Goal: Task Accomplishment & Management: Manage account settings

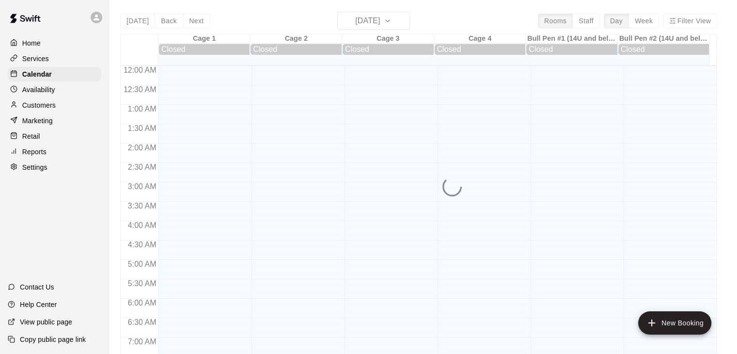
scroll to position [601, 0]
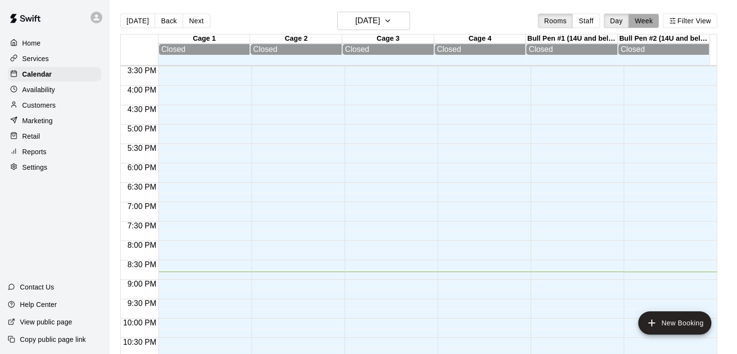
click at [650, 16] on button "Week" at bounding box center [644, 21] width 31 height 15
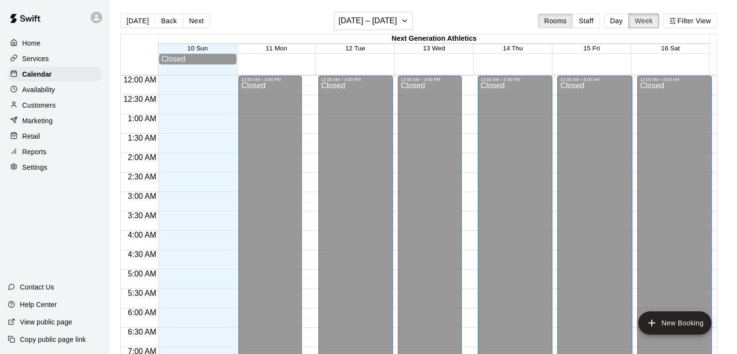
scroll to position [640, 0]
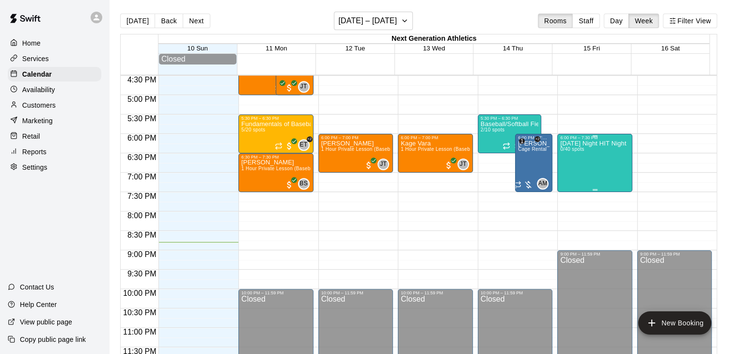
click at [587, 159] on div "Friday Night HIT Night 0/40 spots" at bounding box center [593, 317] width 66 height 354
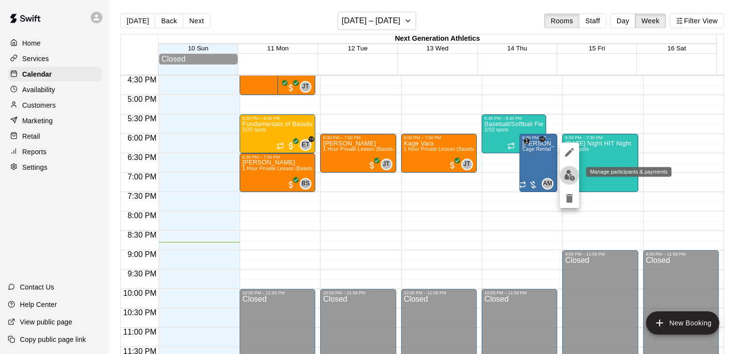
click at [572, 177] on img "edit" at bounding box center [569, 175] width 11 height 11
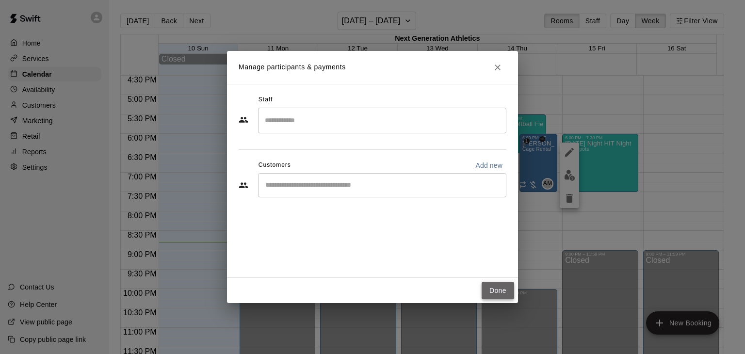
click at [493, 286] on button "Done" at bounding box center [497, 291] width 32 height 18
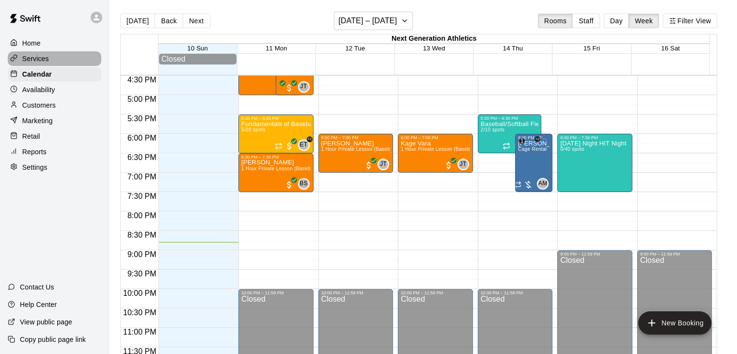
click at [41, 55] on p "Services" at bounding box center [35, 59] width 27 height 10
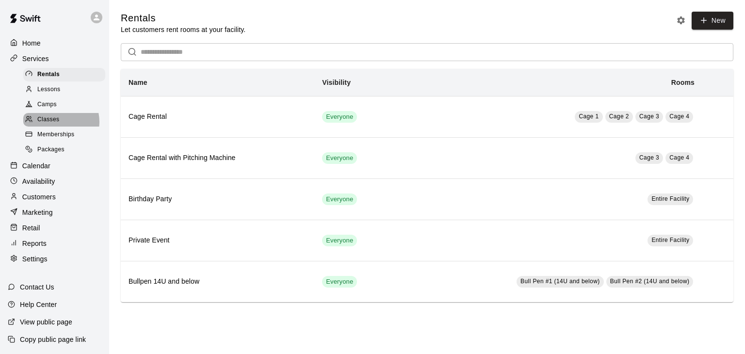
click at [56, 125] on span "Classes" at bounding box center [48, 120] width 22 height 10
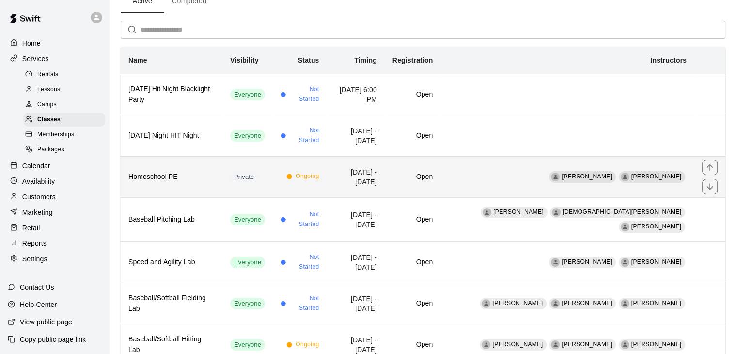
scroll to position [53, 0]
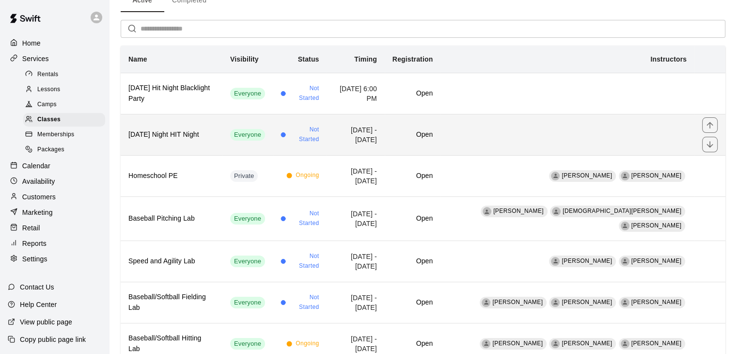
click at [384, 143] on td "[DATE] - [DATE]" at bounding box center [356, 134] width 58 height 41
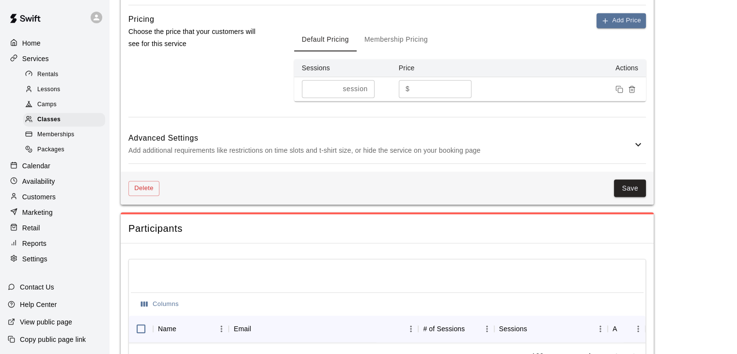
scroll to position [683, 0]
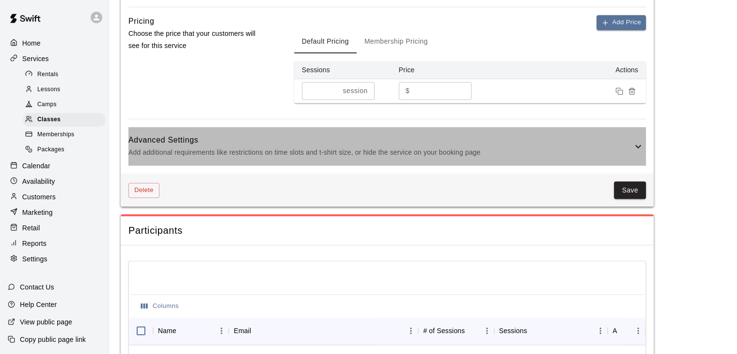
click at [642, 144] on icon at bounding box center [639, 147] width 12 height 12
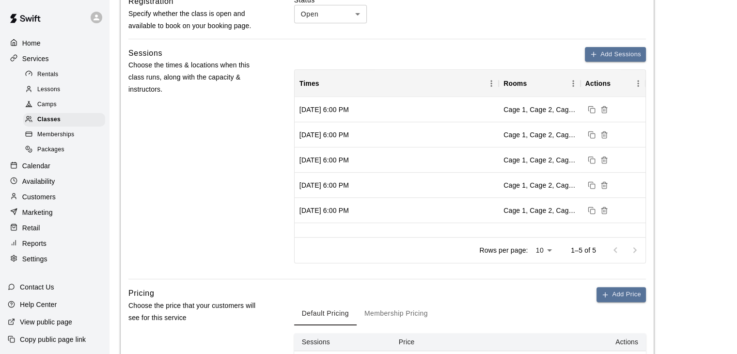
scroll to position [410, 0]
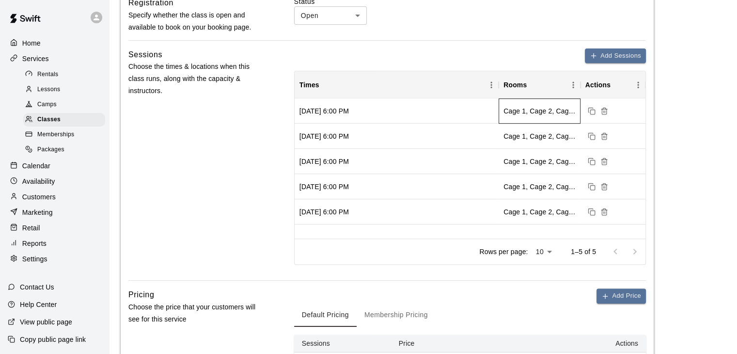
click at [555, 109] on div "Cage 1, Cage 2, Cage 3, Cage 4" at bounding box center [540, 111] width 72 height 10
click at [471, 108] on div "[DATE] 6:00 PM" at bounding box center [397, 110] width 204 height 25
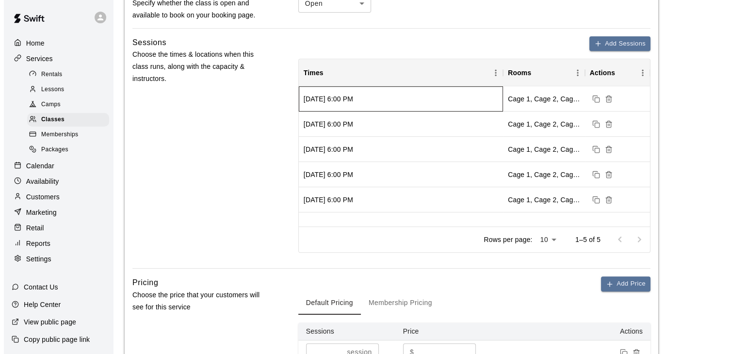
scroll to position [420, 0]
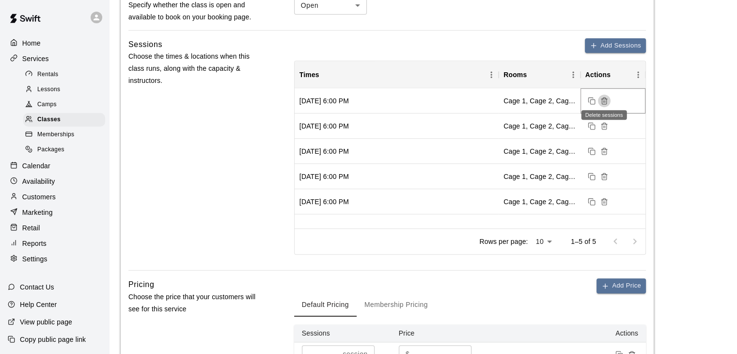
click at [603, 102] on icon "Delete sessions" at bounding box center [605, 101] width 8 height 8
click at [605, 48] on button "Add Sessions" at bounding box center [615, 45] width 61 height 15
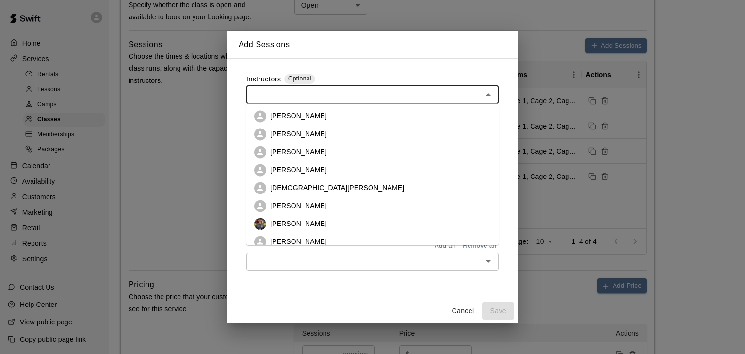
click at [435, 100] on input "text" at bounding box center [364, 94] width 230 height 12
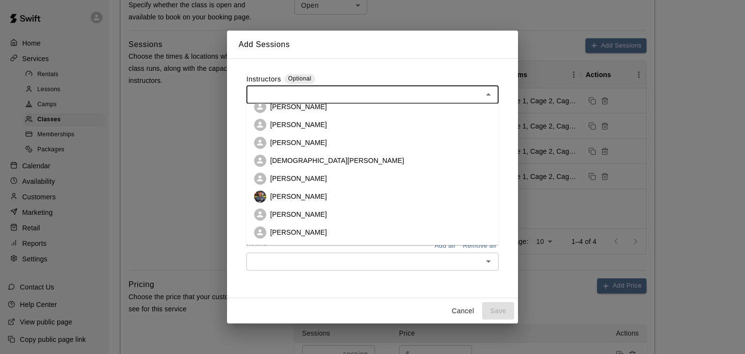
click at [347, 213] on li "[PERSON_NAME]" at bounding box center [372, 215] width 252 height 18
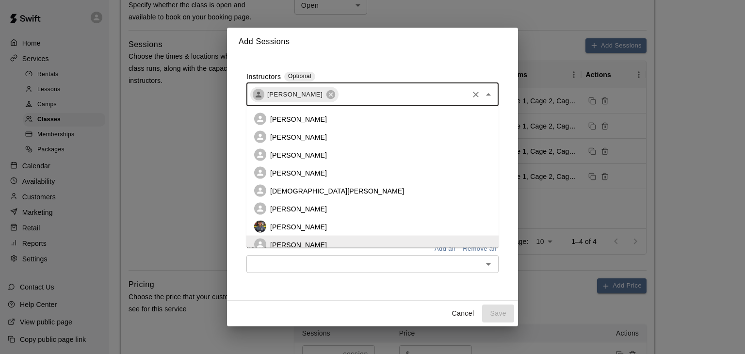
click at [368, 99] on input "text" at bounding box center [402, 94] width 127 height 12
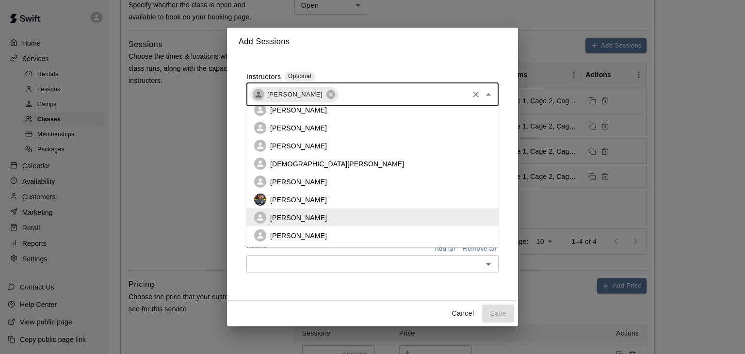
click at [330, 238] on li "[PERSON_NAME]" at bounding box center [372, 235] width 252 height 18
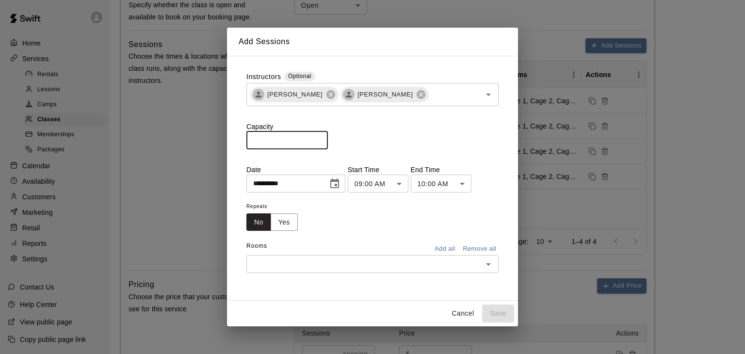
click at [275, 144] on input "*" at bounding box center [286, 140] width 81 height 18
type input "**"
click at [338, 191] on div "**********" at bounding box center [295, 184] width 99 height 18
click at [340, 185] on icon "Choose date, selected date is Aug 10, 2025" at bounding box center [335, 184] width 12 height 12
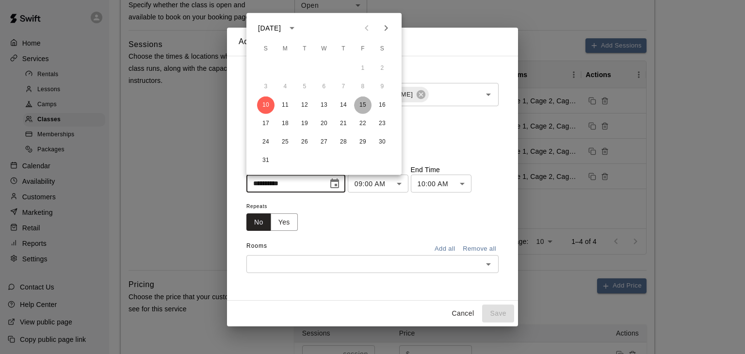
click at [363, 103] on button "15" at bounding box center [362, 104] width 17 height 17
type input "**********"
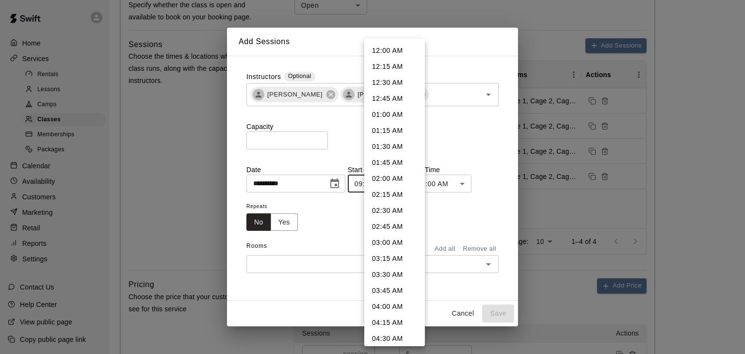
click at [410, 182] on body "**********" at bounding box center [372, 361] width 745 height 1562
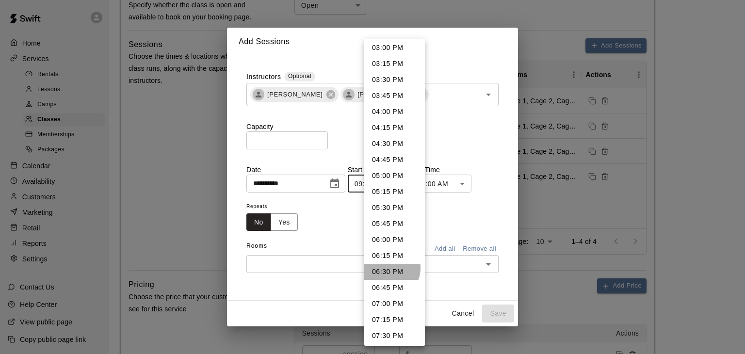
click at [388, 268] on li "06:30 PM" at bounding box center [394, 272] width 61 height 16
type input "********"
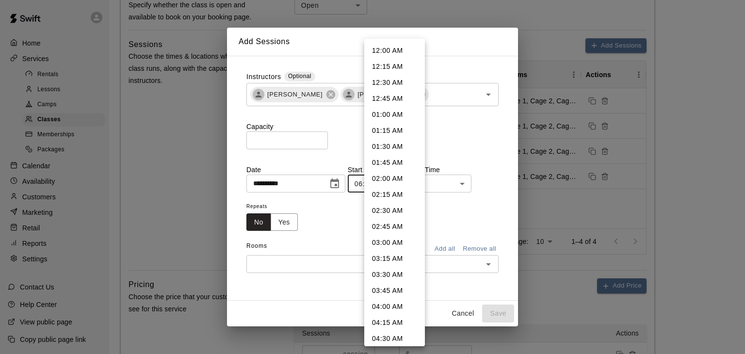
click at [384, 182] on body "**********" at bounding box center [372, 361] width 745 height 1562
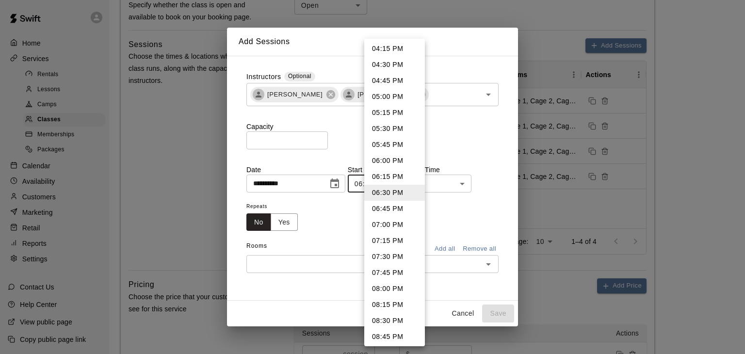
click at [390, 160] on li "06:00 PM" at bounding box center [394, 161] width 61 height 16
type input "********"
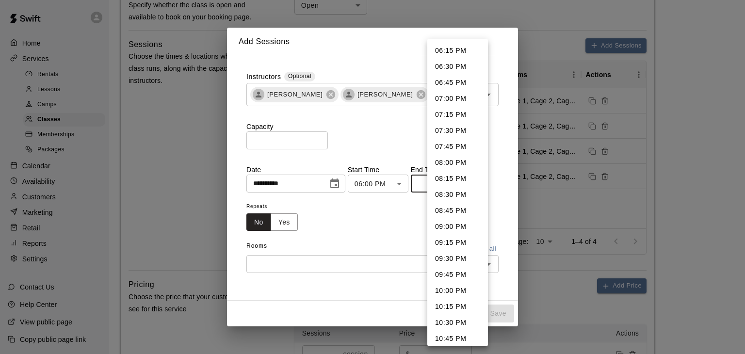
click at [451, 187] on body "**********" at bounding box center [372, 361] width 745 height 1562
click at [447, 130] on li "07:30 PM" at bounding box center [457, 131] width 61 height 16
type input "********"
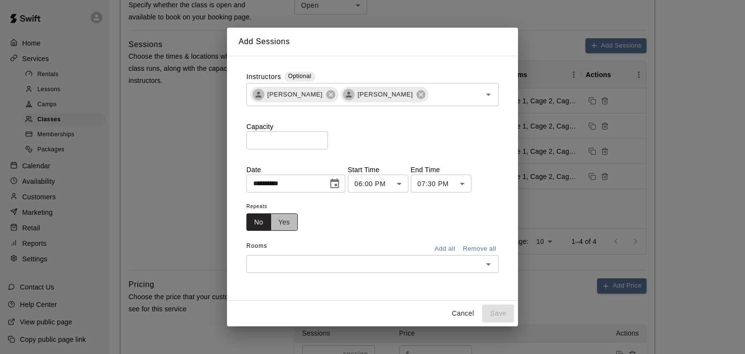
click at [285, 225] on button "Yes" at bounding box center [284, 222] width 27 height 18
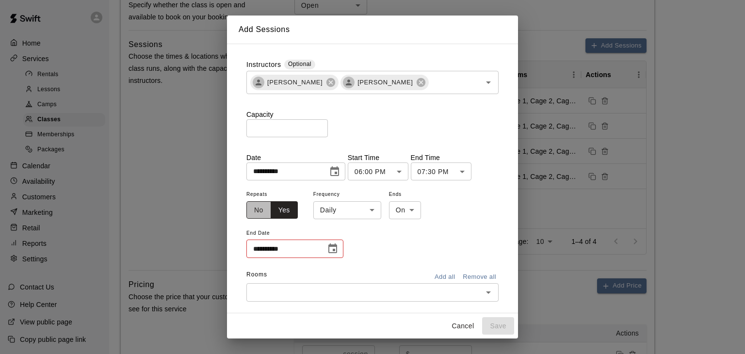
click at [255, 210] on button "No" at bounding box center [258, 210] width 25 height 18
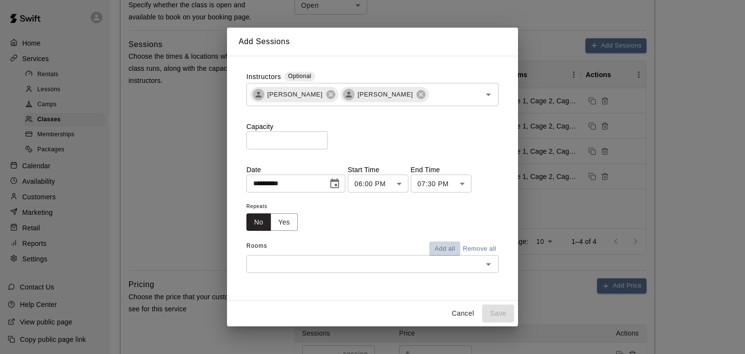
click at [445, 249] on button "Add all" at bounding box center [444, 248] width 31 height 15
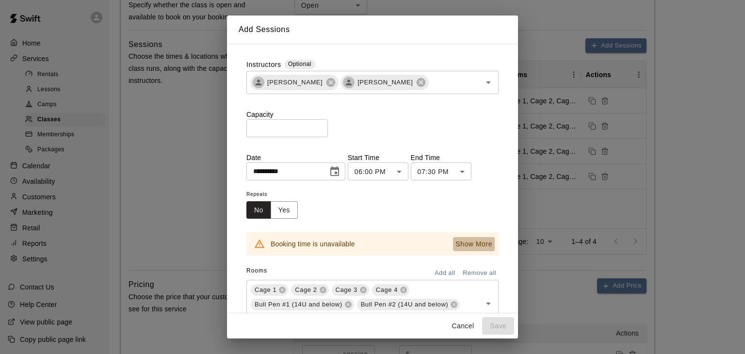
click at [475, 243] on p "Show More" at bounding box center [473, 244] width 37 height 10
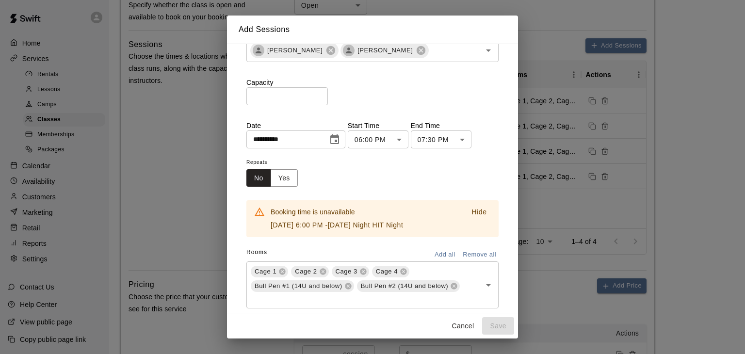
scroll to position [37, 0]
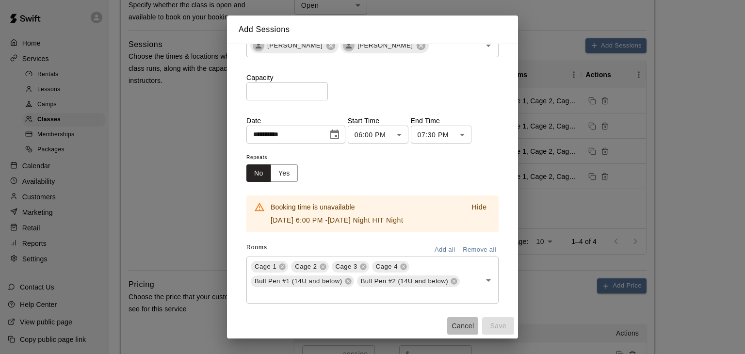
click at [459, 324] on button "Cancel" at bounding box center [462, 326] width 31 height 18
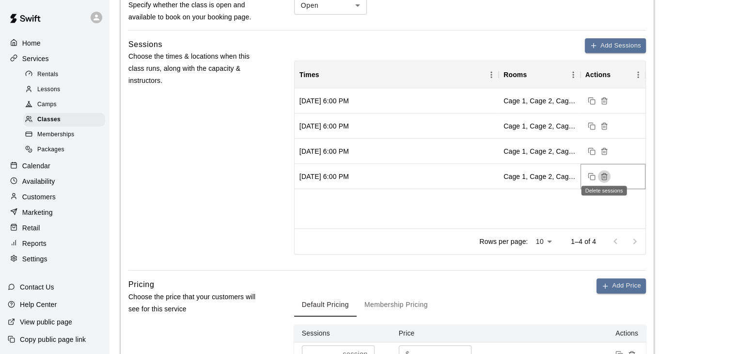
click at [607, 177] on icon "Delete sessions" at bounding box center [605, 177] width 8 height 8
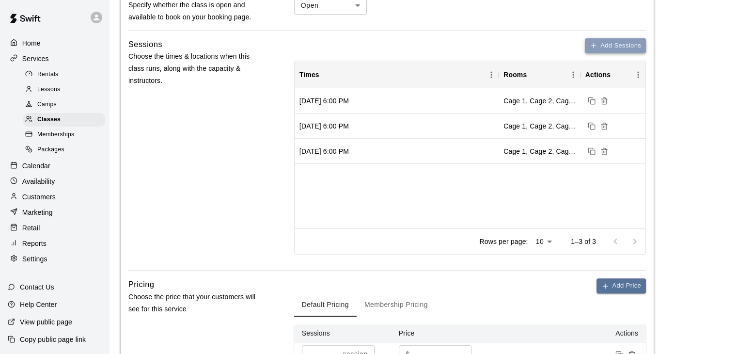
click at [615, 45] on button "Add Sessions" at bounding box center [615, 45] width 61 height 15
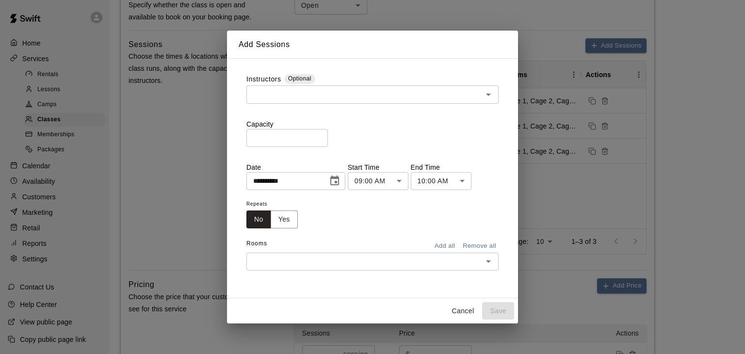
click at [415, 97] on input "text" at bounding box center [364, 94] width 230 height 12
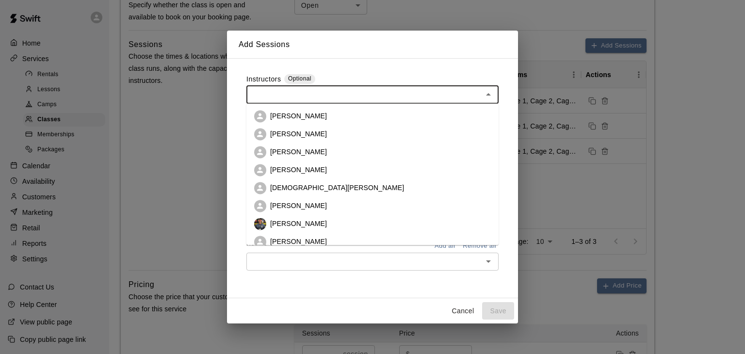
scroll to position [27, 0]
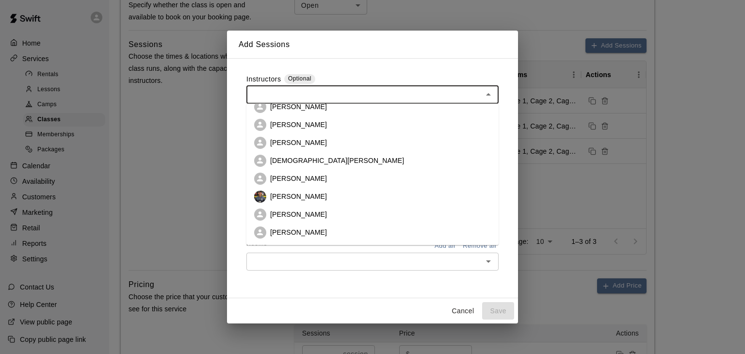
click at [353, 208] on li "[PERSON_NAME]" at bounding box center [372, 215] width 252 height 18
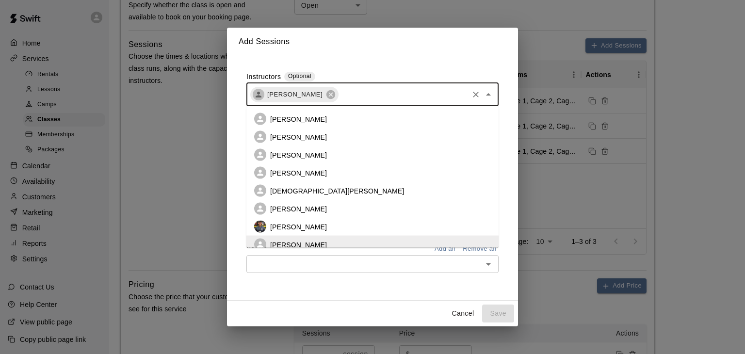
click at [369, 99] on input "text" at bounding box center [402, 94] width 127 height 12
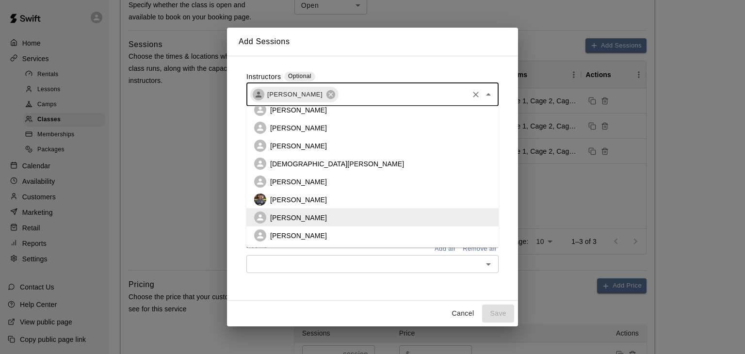
click at [341, 237] on li "[PERSON_NAME]" at bounding box center [372, 235] width 252 height 18
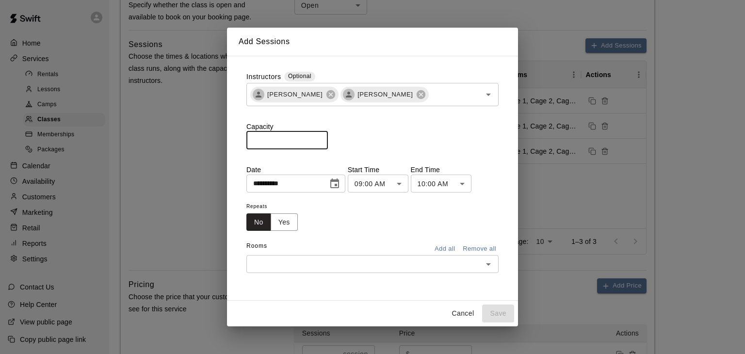
click at [273, 141] on input "*" at bounding box center [286, 140] width 81 height 18
type input "**"
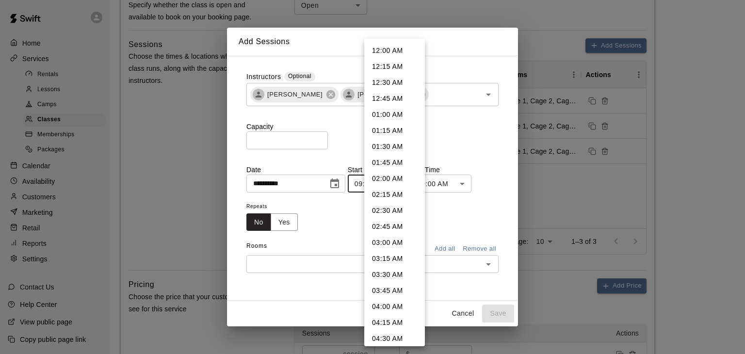
scroll to position [434, 0]
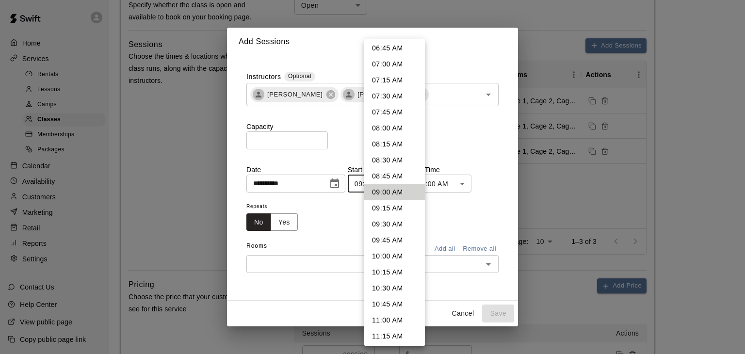
click at [415, 185] on body "**********" at bounding box center [372, 361] width 745 height 1562
click at [389, 288] on li "06:00 PM" at bounding box center [394, 289] width 61 height 16
type input "********"
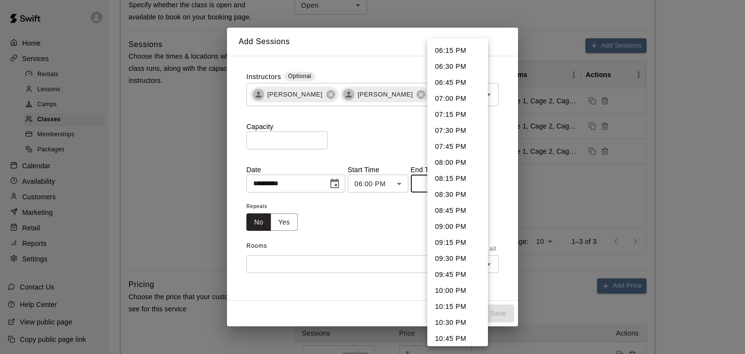
click at [454, 181] on body "**********" at bounding box center [372, 361] width 745 height 1562
click at [449, 131] on li "07:30 PM" at bounding box center [457, 131] width 61 height 16
type input "********"
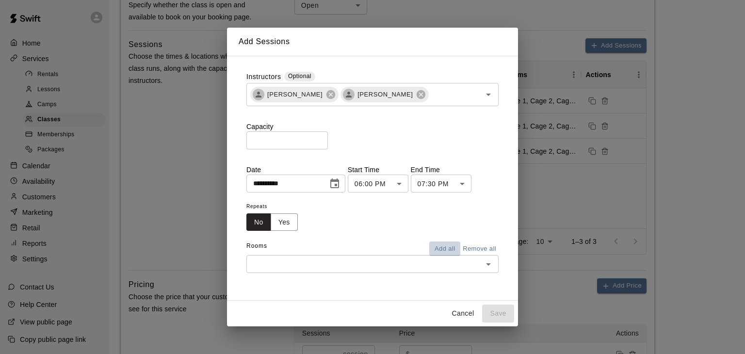
click at [446, 253] on button "Add all" at bounding box center [444, 248] width 31 height 15
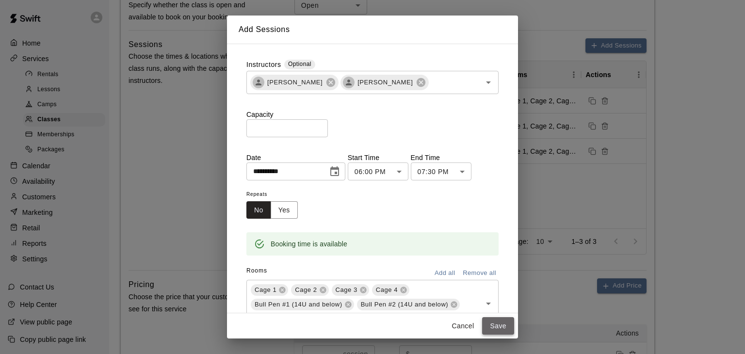
click at [501, 329] on button "Save" at bounding box center [498, 326] width 32 height 18
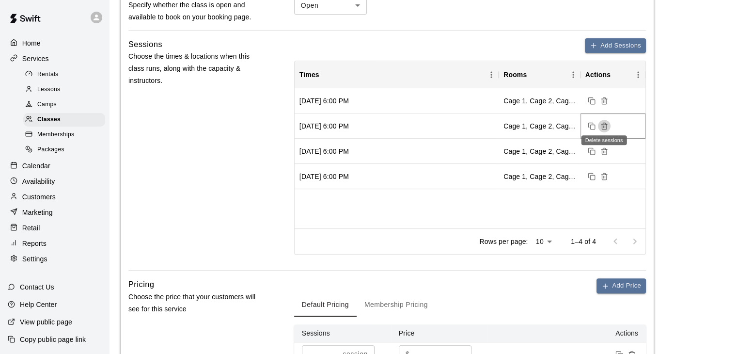
click at [605, 125] on icon "Delete sessions" at bounding box center [605, 126] width 8 height 8
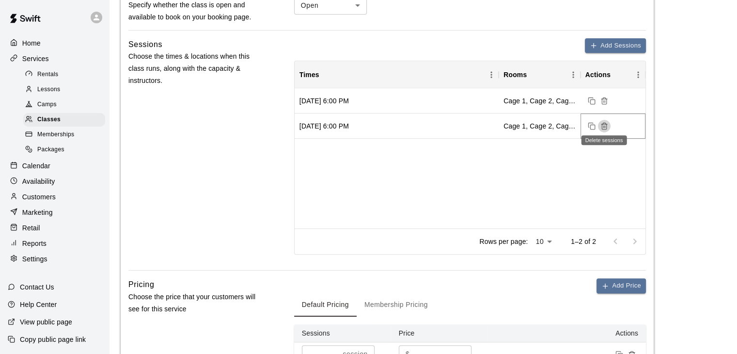
click at [605, 125] on icon "Delete sessions" at bounding box center [605, 126] width 8 height 8
click at [620, 46] on button "Add Sessions" at bounding box center [615, 45] width 61 height 15
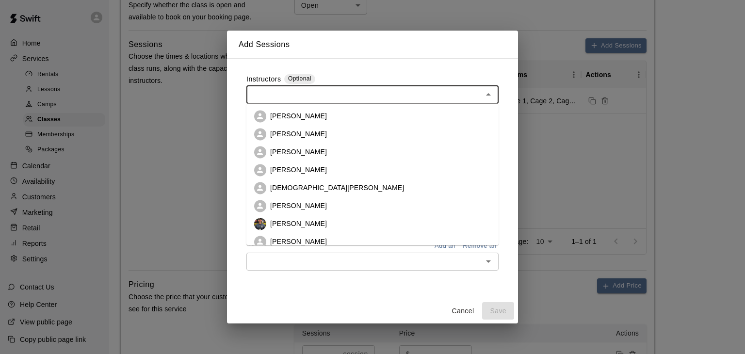
click at [376, 94] on input "text" at bounding box center [364, 94] width 230 height 12
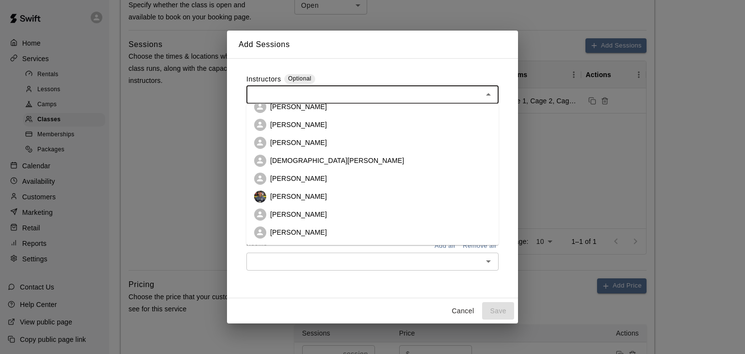
click at [327, 216] on li "[PERSON_NAME]" at bounding box center [372, 215] width 252 height 18
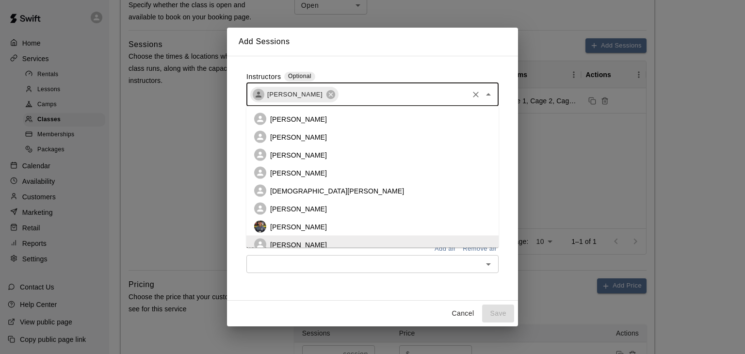
click at [381, 96] on input "text" at bounding box center [402, 94] width 127 height 12
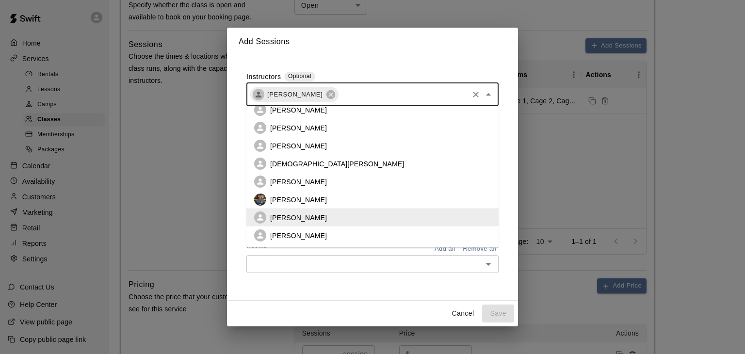
click at [321, 234] on p "[PERSON_NAME]" at bounding box center [298, 235] width 57 height 10
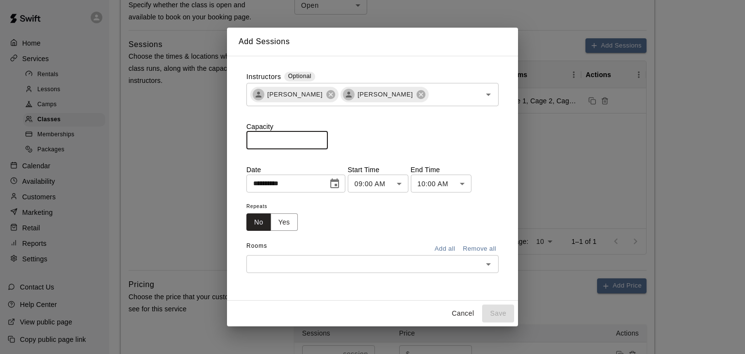
click at [276, 142] on input "*" at bounding box center [286, 140] width 81 height 18
type input "**"
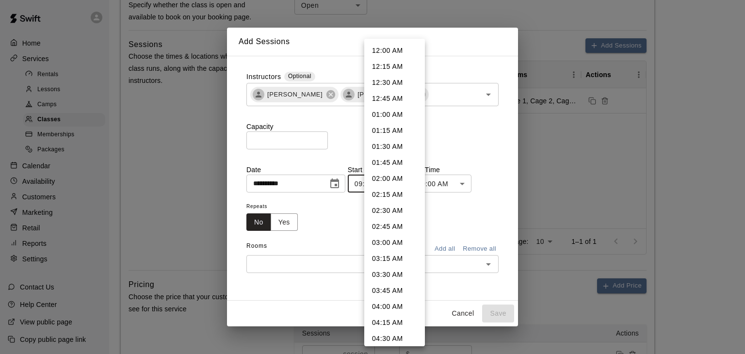
click at [417, 187] on body "**********" at bounding box center [372, 361] width 745 height 1562
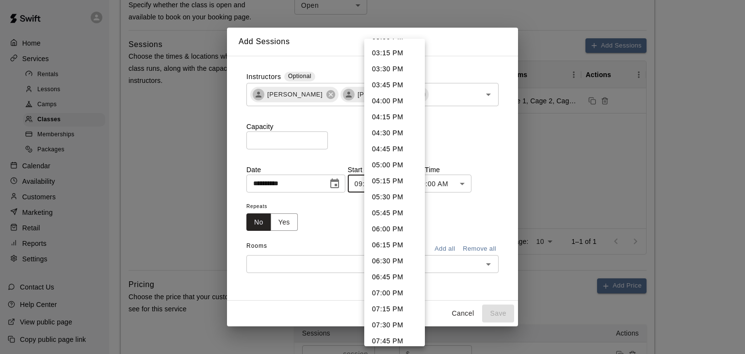
scroll to position [975, 0]
click at [386, 229] on li "06:00 PM" at bounding box center [394, 228] width 61 height 16
type input "********"
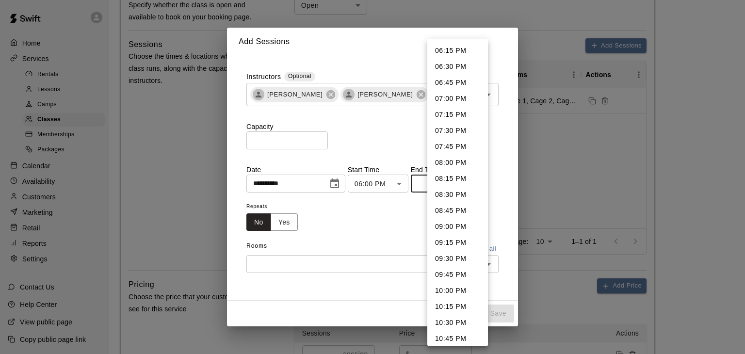
click at [456, 190] on body "**********" at bounding box center [372, 361] width 745 height 1562
click at [449, 131] on li "07:30 PM" at bounding box center [457, 131] width 61 height 16
type input "********"
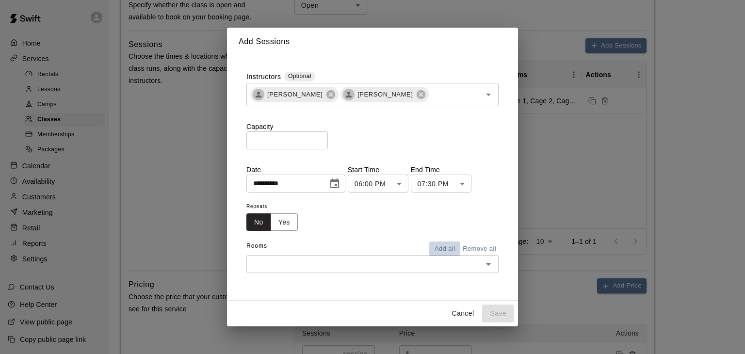
click at [446, 251] on button "Add all" at bounding box center [444, 248] width 31 height 15
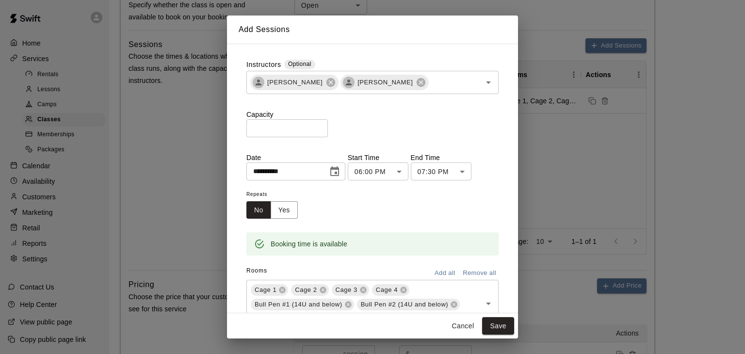
scroll to position [44, 0]
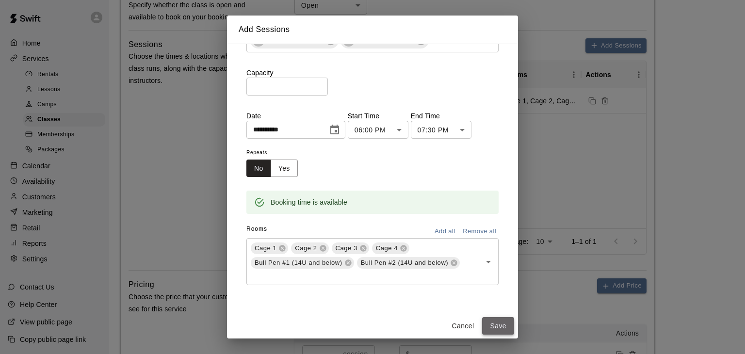
click at [497, 325] on button "Save" at bounding box center [498, 326] width 32 height 18
click at [340, 130] on icon "Choose date, selected date is Aug 10, 2025" at bounding box center [335, 130] width 12 height 12
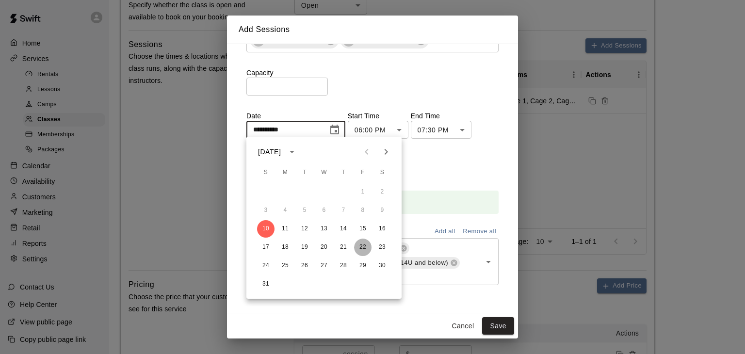
click at [364, 246] on button "22" at bounding box center [362, 247] width 17 height 17
type input "**********"
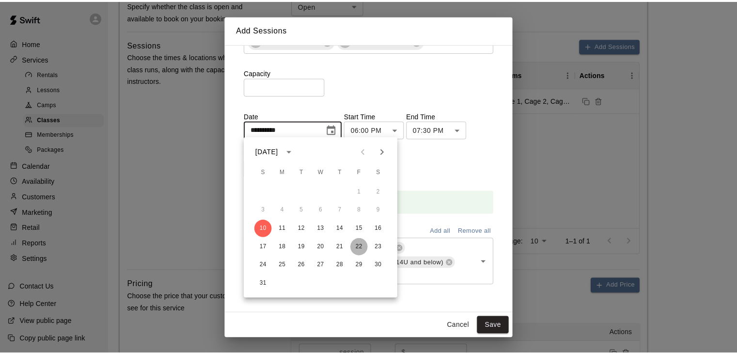
scroll to position [32, 0]
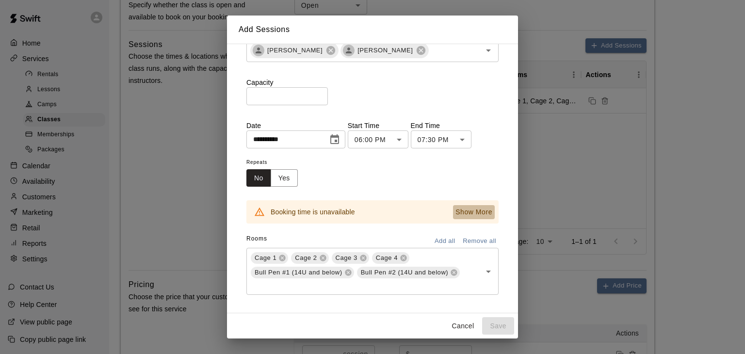
click at [470, 212] on p "Show More" at bounding box center [473, 212] width 37 height 10
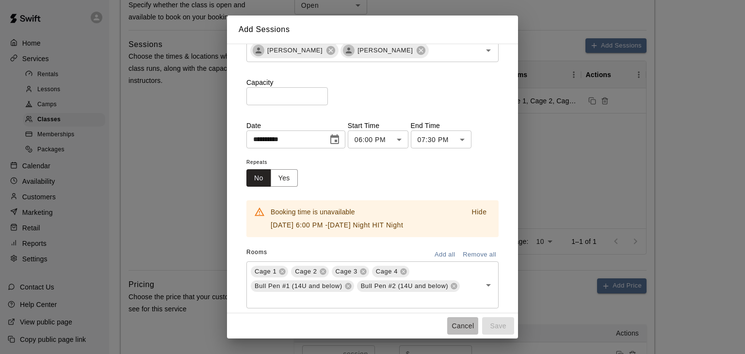
click at [469, 322] on button "Cancel" at bounding box center [462, 326] width 31 height 18
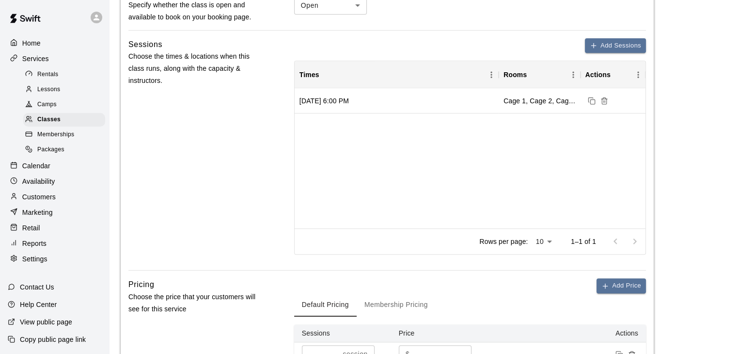
click at [450, 137] on div "Sunday, August 10, 2025 at 6:00 PM Cage 1, Cage 2, Cage 3, Cage 4, Bull Pen #1 …" at bounding box center [470, 158] width 351 height 140
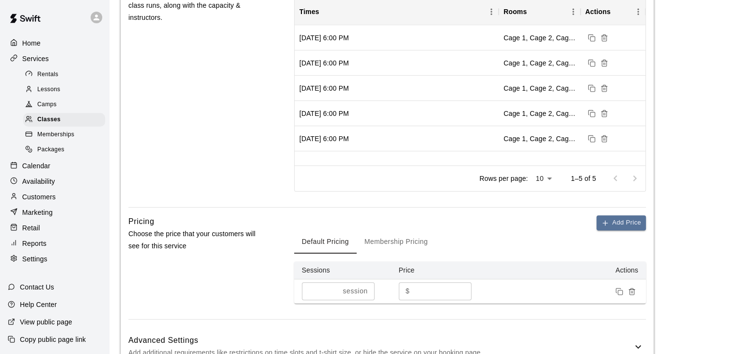
scroll to position [482, 0]
click at [45, 171] on p "Calendar" at bounding box center [36, 166] width 28 height 10
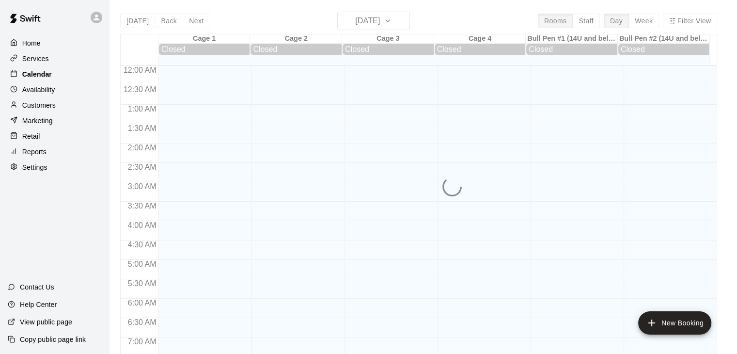
scroll to position [601, 0]
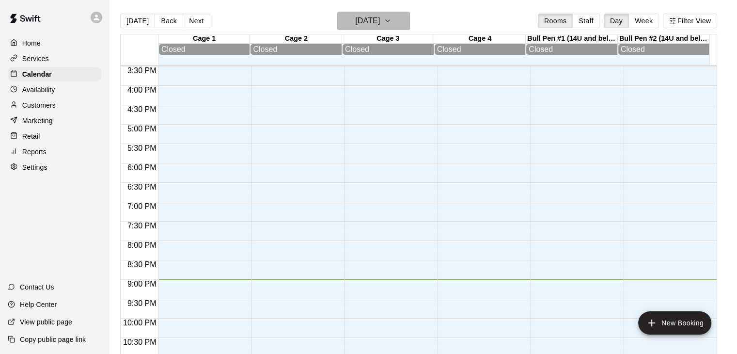
click at [390, 21] on icon "button" at bounding box center [388, 21] width 4 height 2
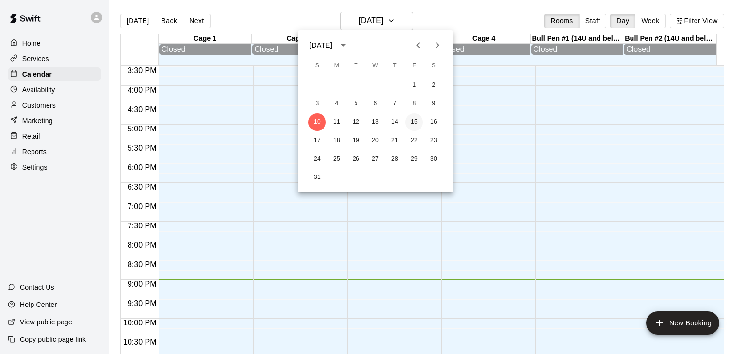
click at [414, 123] on button "15" at bounding box center [413, 121] width 17 height 17
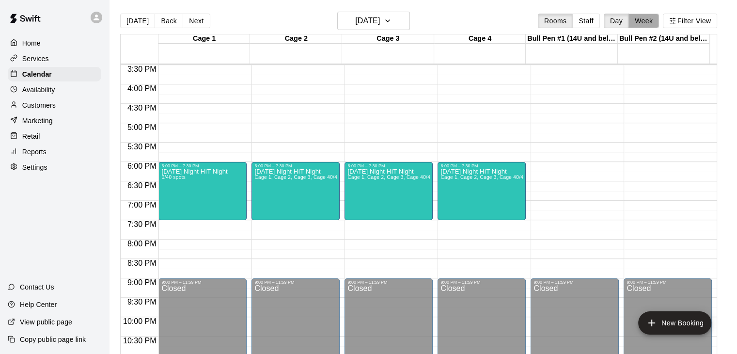
click at [648, 23] on button "Week" at bounding box center [644, 21] width 31 height 15
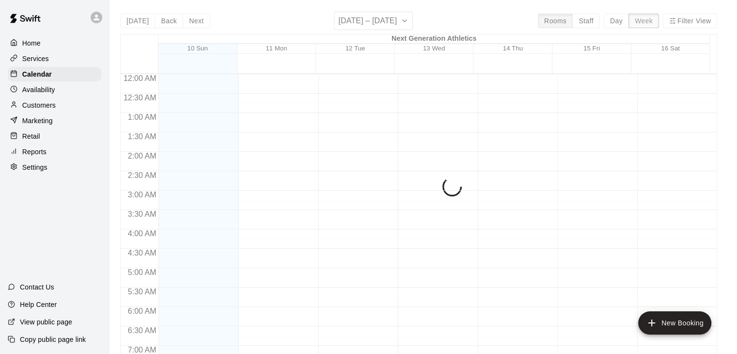
scroll to position [640, 0]
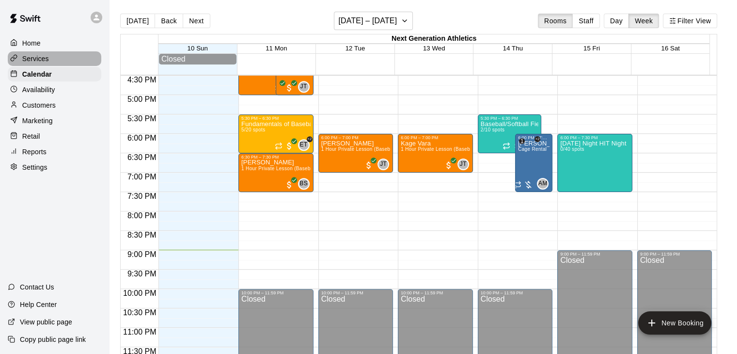
click at [47, 63] on p "Services" at bounding box center [35, 59] width 27 height 10
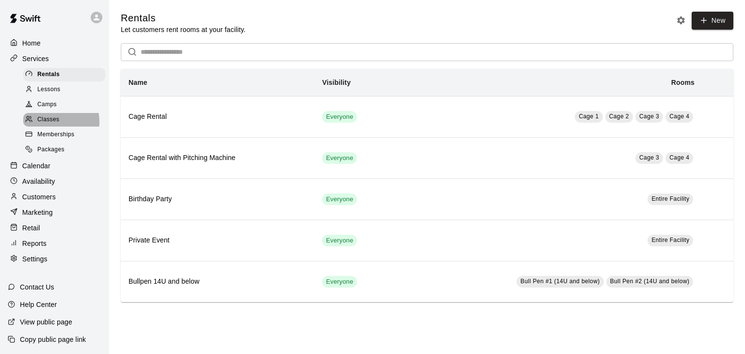
click at [52, 125] on span "Classes" at bounding box center [48, 120] width 22 height 10
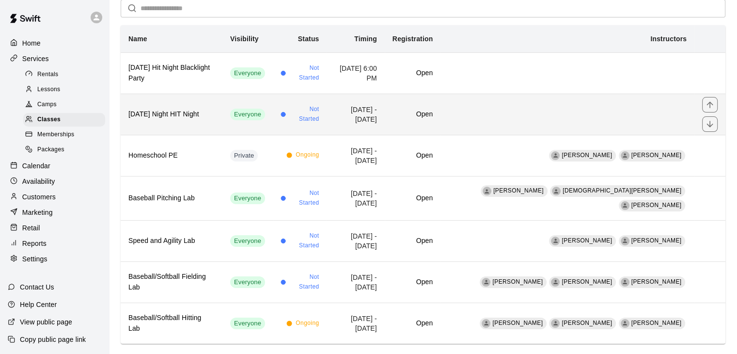
scroll to position [75, 0]
click at [198, 108] on h6 "[DATE] Night HIT Night" at bounding box center [171, 113] width 86 height 11
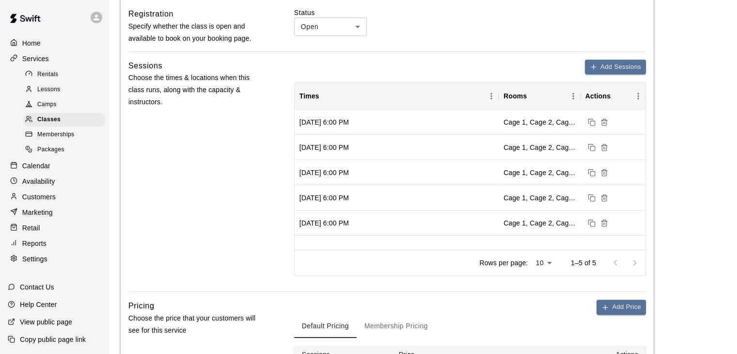
scroll to position [1, 0]
click at [54, 202] on p "Customers" at bounding box center [38, 197] width 33 height 10
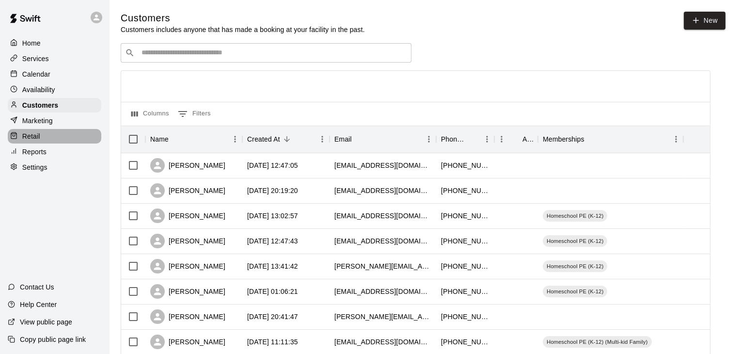
click at [40, 141] on div "Retail" at bounding box center [55, 136] width 94 height 15
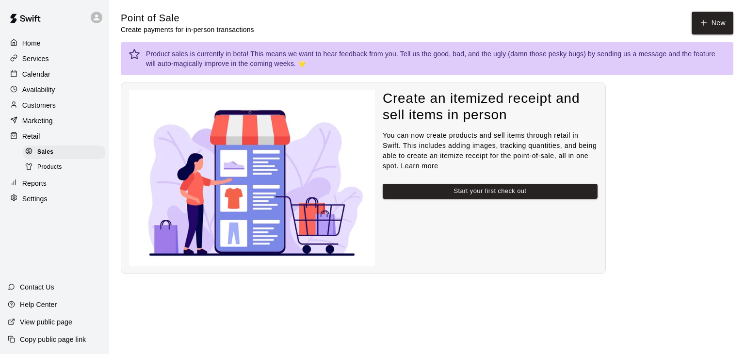
click at [41, 188] on p "Reports" at bounding box center [34, 183] width 24 height 10
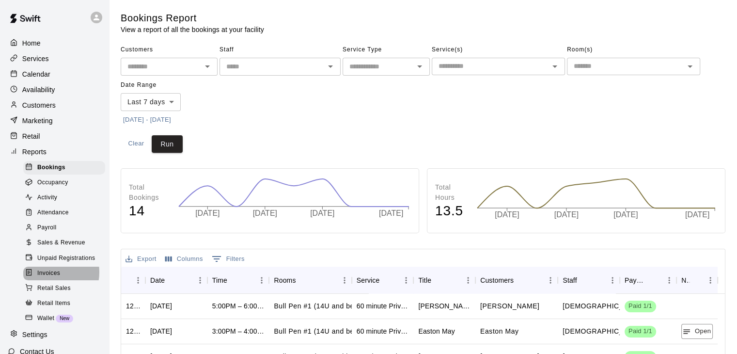
click at [48, 278] on span "Invoices" at bounding box center [48, 274] width 23 height 10
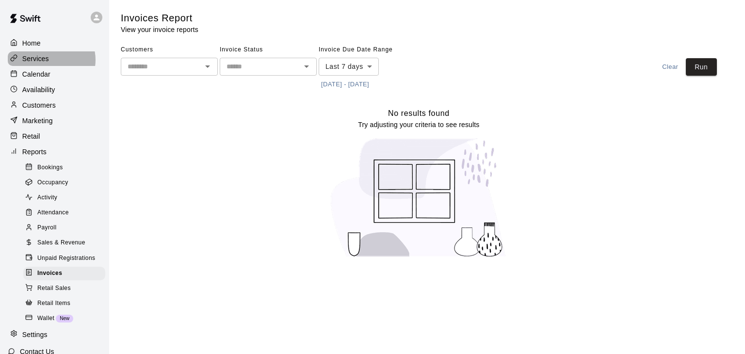
click at [48, 61] on p "Services" at bounding box center [35, 59] width 27 height 10
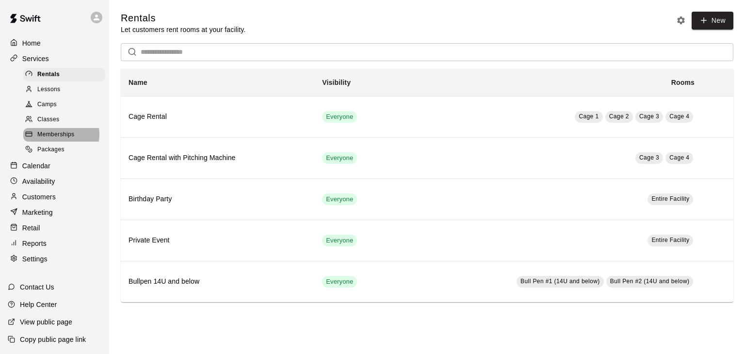
click at [57, 139] on span "Memberships" at bounding box center [55, 135] width 37 height 10
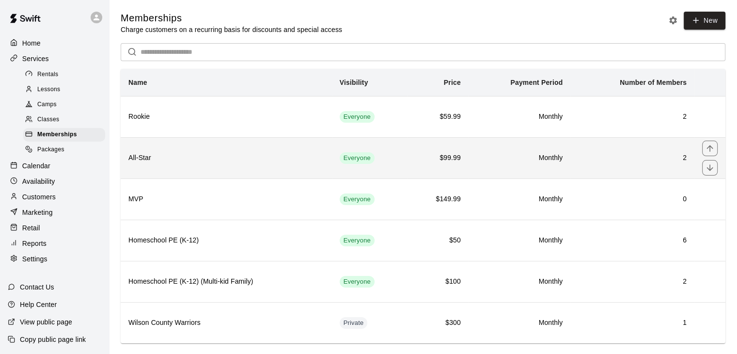
scroll to position [16, 0]
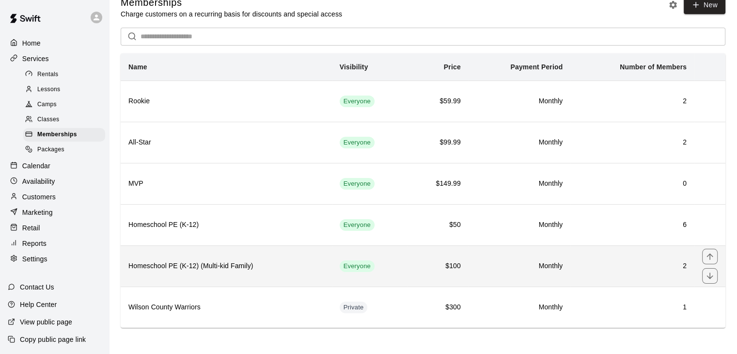
click at [225, 253] on th "Homeschool PE (K-12) (Multi-kid Family)" at bounding box center [226, 265] width 211 height 41
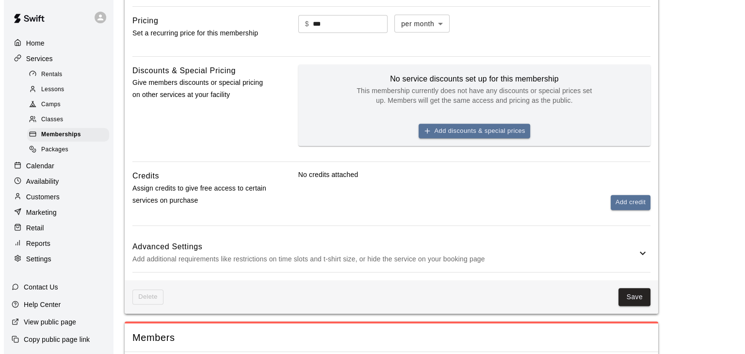
scroll to position [412, 0]
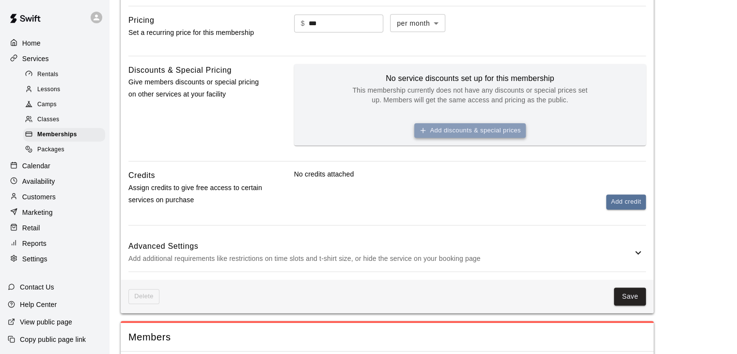
click at [463, 138] on button "Add discounts & special prices" at bounding box center [470, 130] width 112 height 15
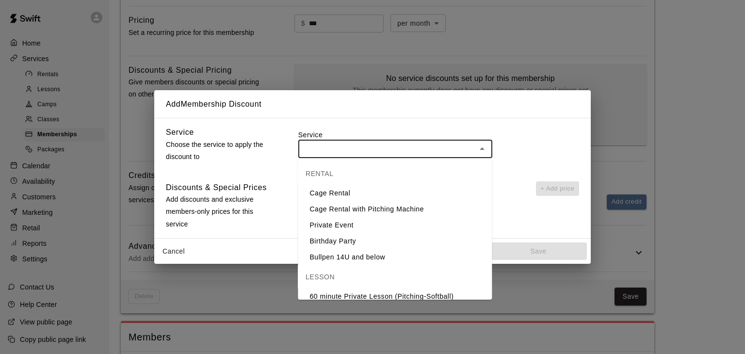
click at [437, 150] on input "text" at bounding box center [387, 149] width 172 height 12
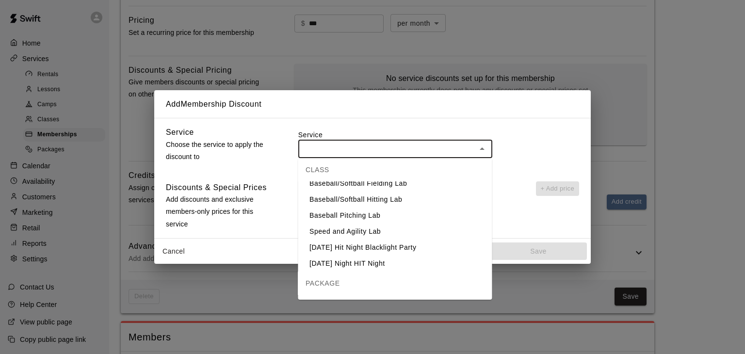
scroll to position [308, 0]
click at [289, 189] on div "Discounts & Special Prices Add discounts and exclusive members-only prices for …" at bounding box center [372, 205] width 413 height 49
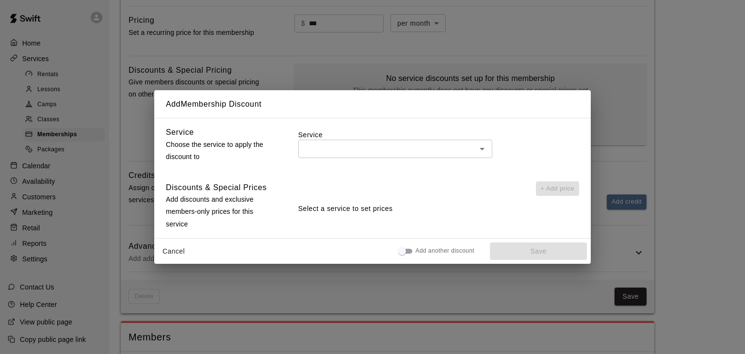
click at [350, 208] on p "Select a service to set prices" at bounding box center [438, 209] width 281 height 10
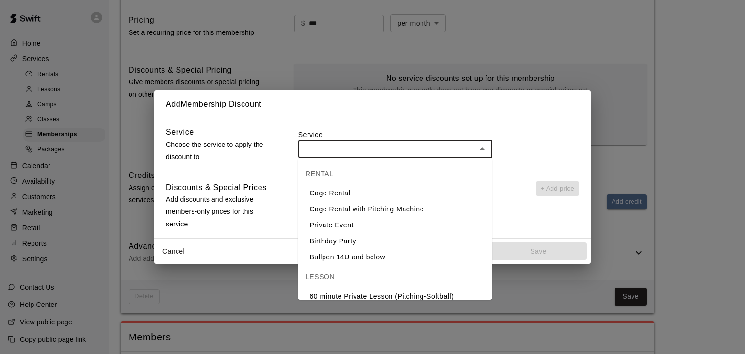
click at [370, 153] on input "text" at bounding box center [387, 149] width 172 height 12
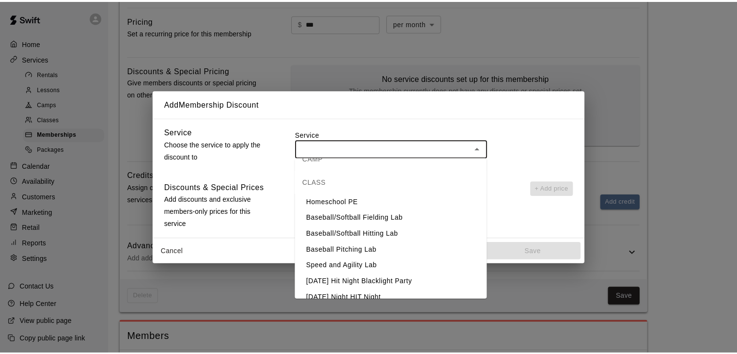
scroll to position [277, 0]
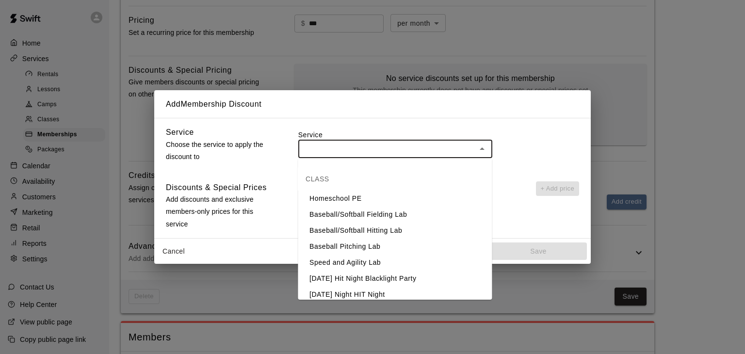
click at [363, 202] on li "Homeschool PE" at bounding box center [395, 199] width 194 height 16
type input "**********"
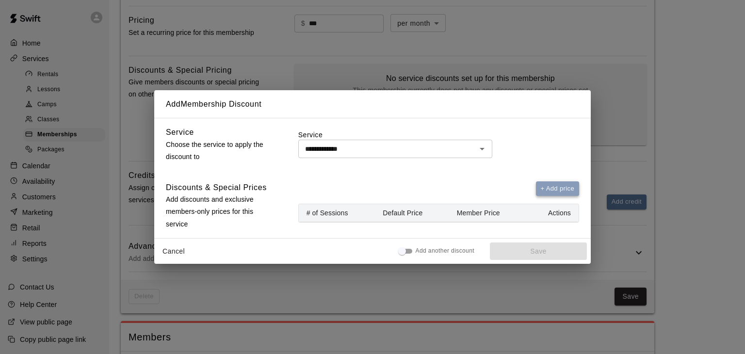
click at [555, 190] on button "+ Add price" at bounding box center [558, 188] width 44 height 15
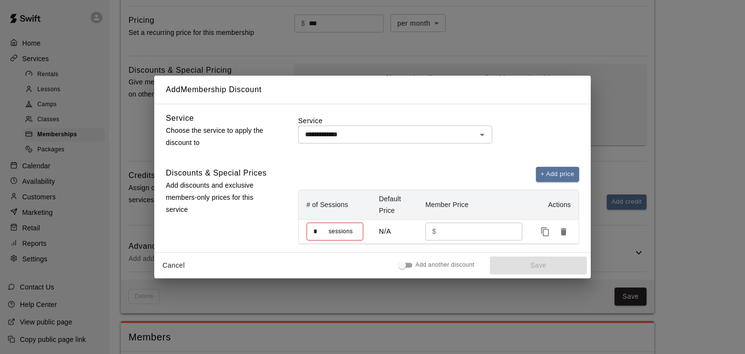
click at [348, 233] on span "sessions" at bounding box center [340, 232] width 24 height 10
click at [324, 231] on input "*" at bounding box center [317, 232] width 22 height 18
type input "*"
click at [460, 229] on input "number" at bounding box center [476, 232] width 72 height 18
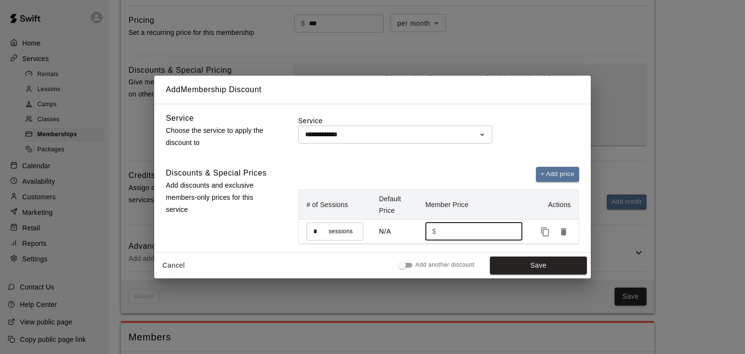
type input "**"
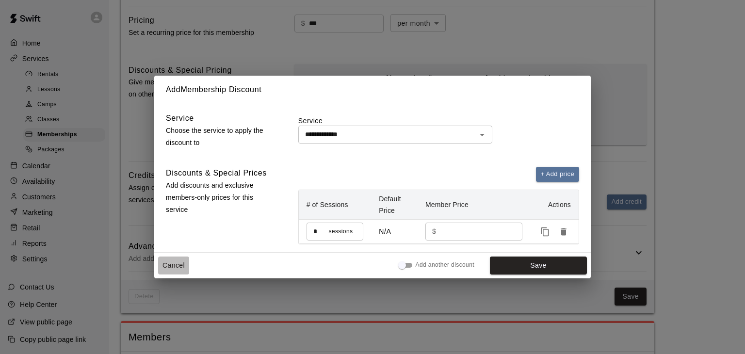
click at [173, 266] on button "Cancel" at bounding box center [173, 265] width 31 height 18
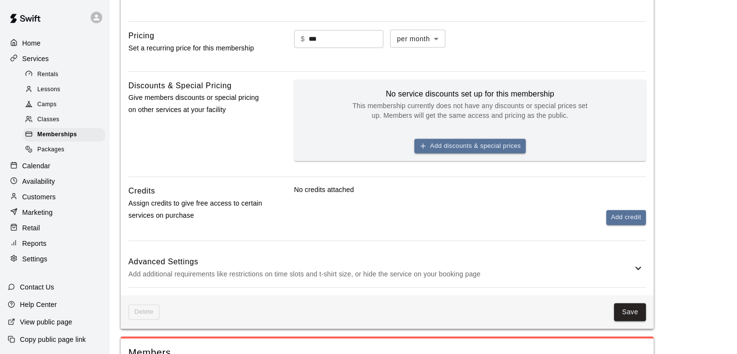
scroll to position [396, 0]
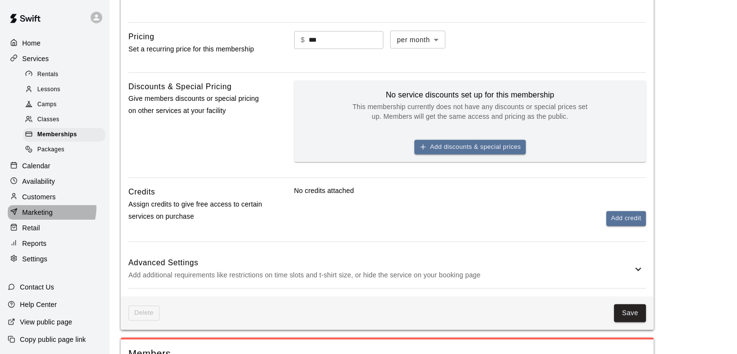
click at [46, 217] on p "Marketing" at bounding box center [37, 212] width 31 height 10
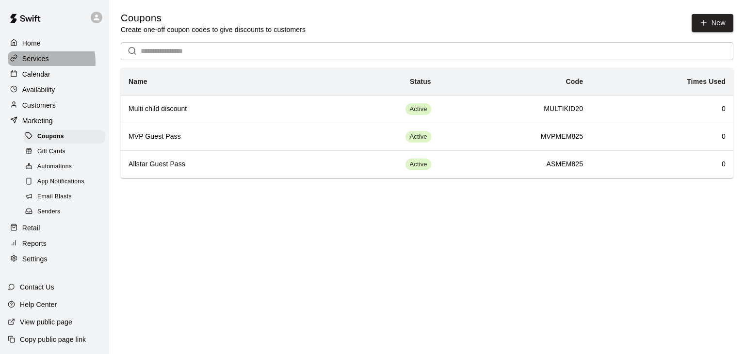
click at [36, 63] on p "Services" at bounding box center [35, 59] width 27 height 10
